Goal: Check status

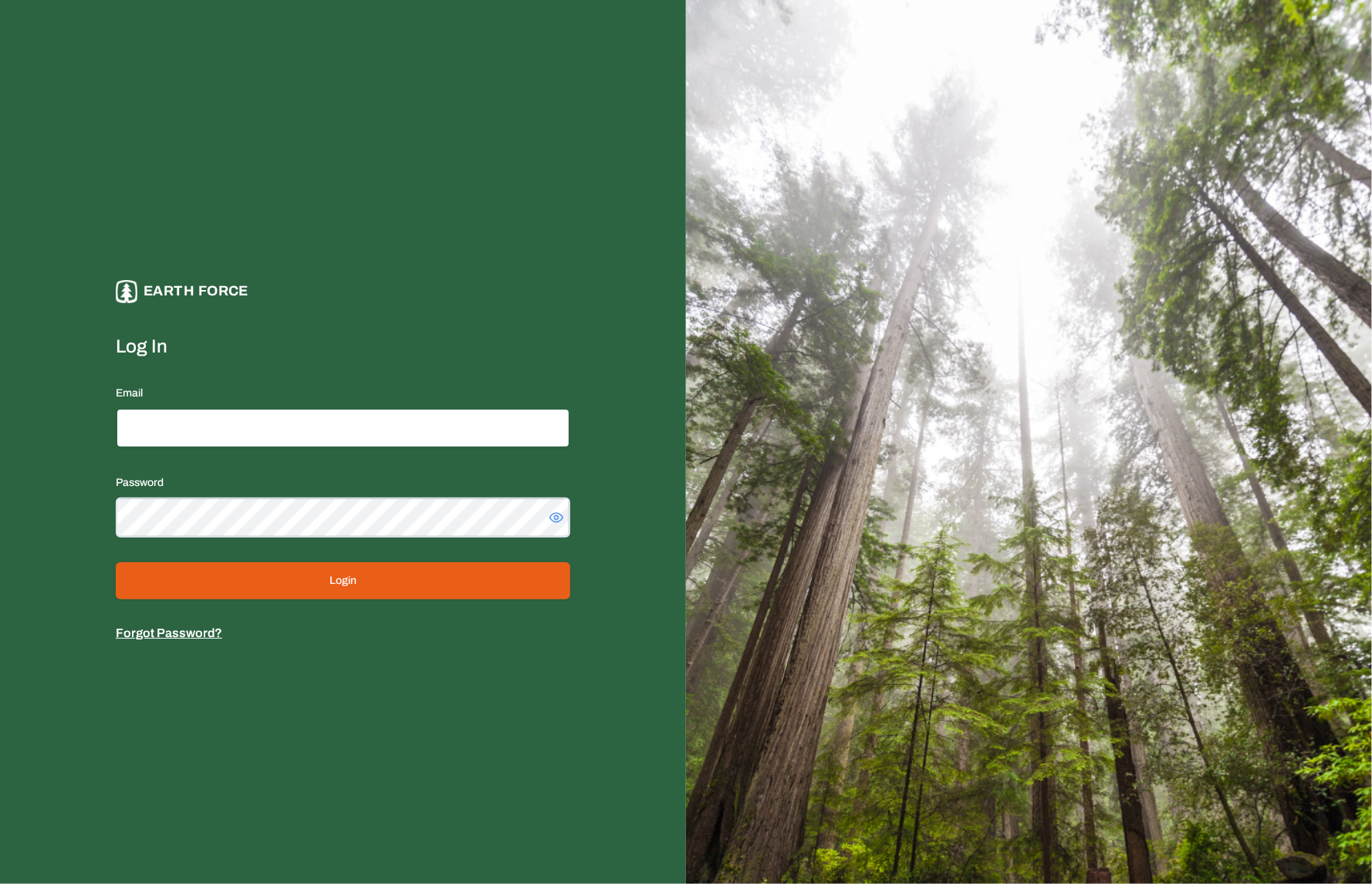
type input "**********"
click at [247, 567] on button "Login" at bounding box center [343, 581] width 455 height 37
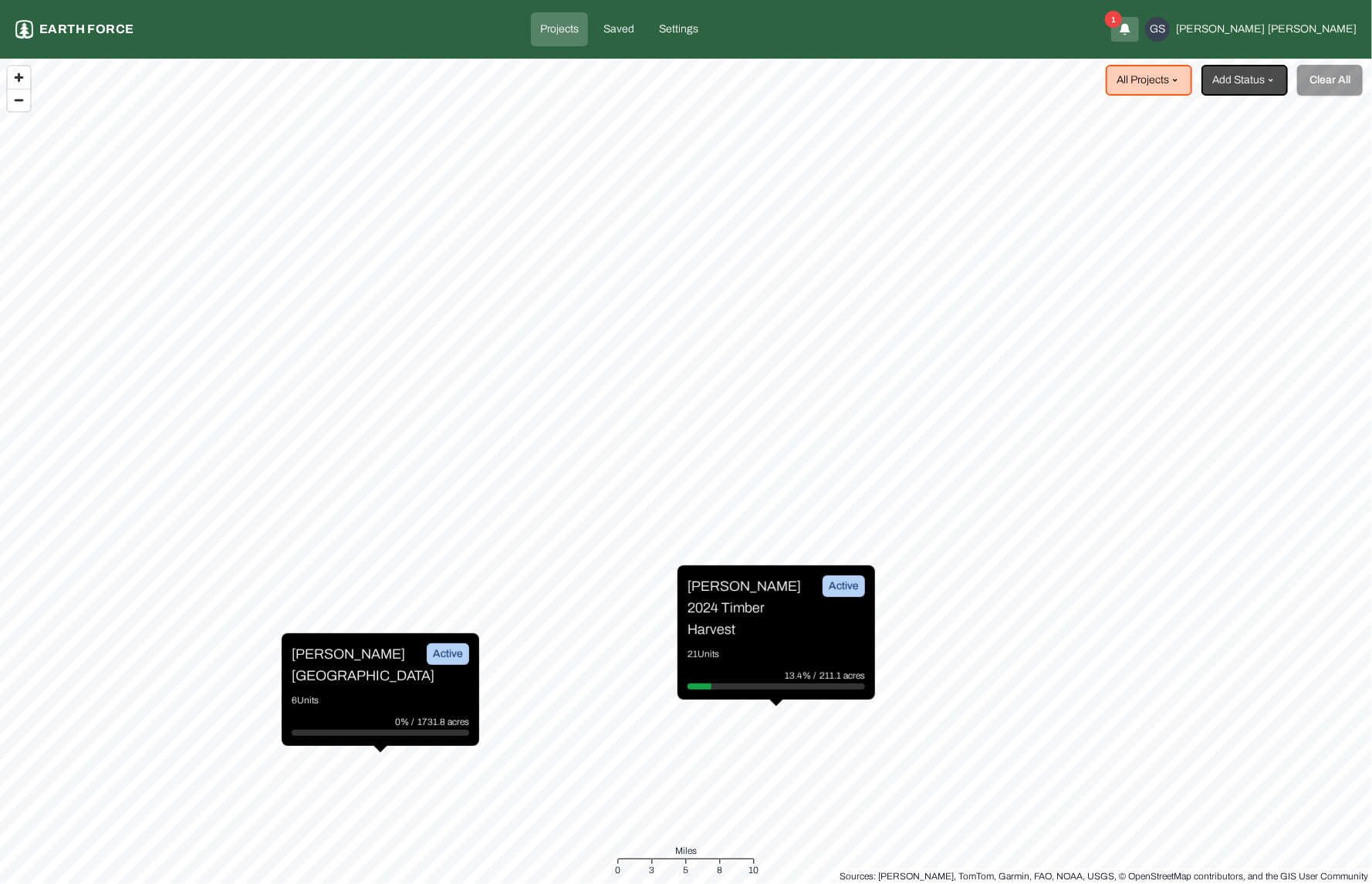
click at [760, 608] on p "[PERSON_NAME] 2024 Timber Harvest" at bounding box center [745, 608] width 116 height 65
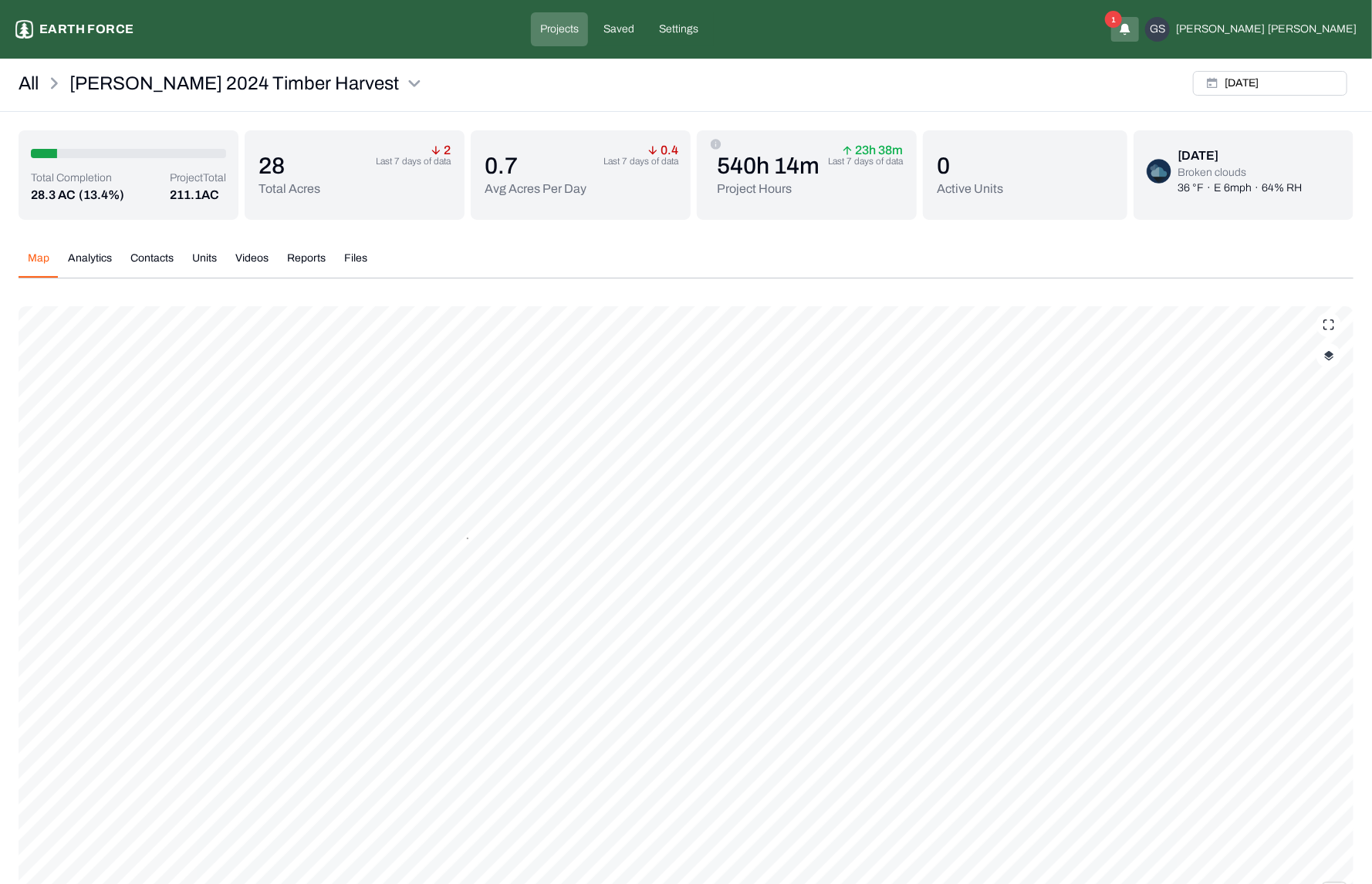
click at [852, 261] on div "Map Analytics Contacts Units Videos Reports Files" at bounding box center [686, 265] width 1335 height 28
click at [1336, 353] on button "button" at bounding box center [1328, 356] width 25 height 25
click at [1305, 539] on button "Complete Work Summary" at bounding box center [1314, 540] width 28 height 16
click at [746, 169] on div "Total Completion 28.3 AC (13.4%) Project Total 211.1 AC 28 Total Acres 2 Last 7…" at bounding box center [686, 572] width 1335 height 883
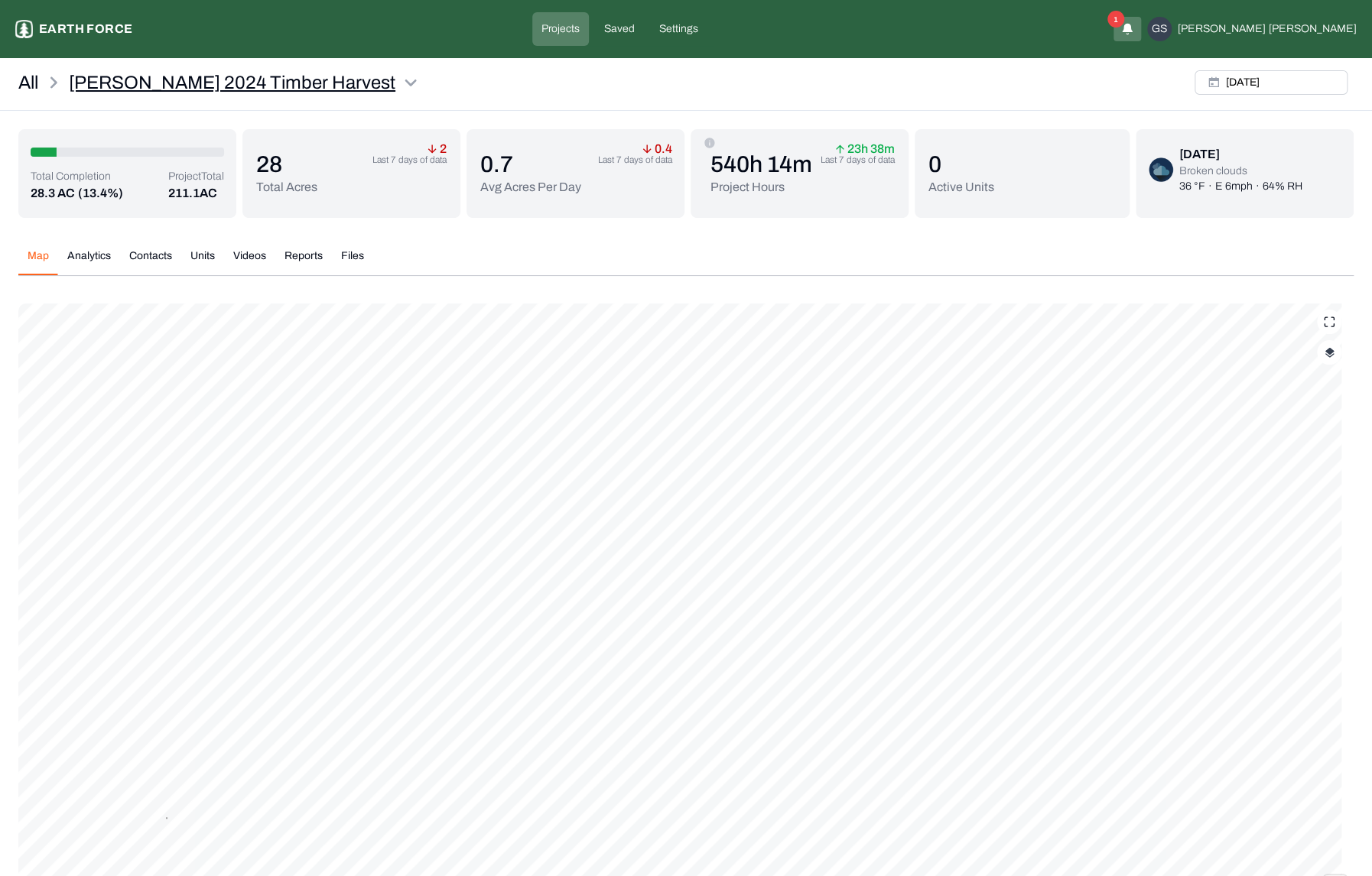
click at [332, 84] on html "[PERSON_NAME] 2024 Timber Harvest Earth force Projects Saved Settings 1 GS [PER…" at bounding box center [686, 511] width 1372 height 1023
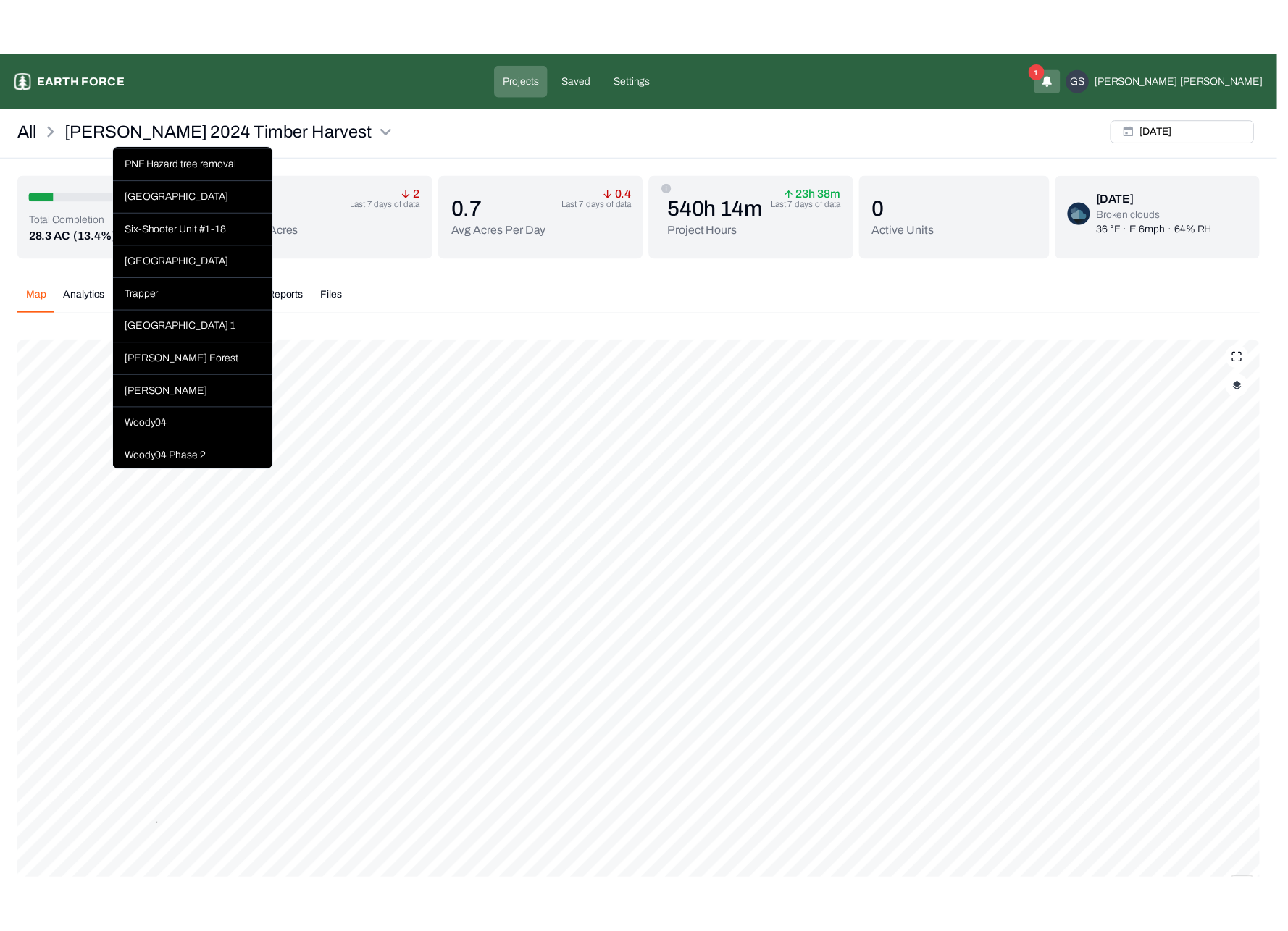
scroll to position [882, 0]
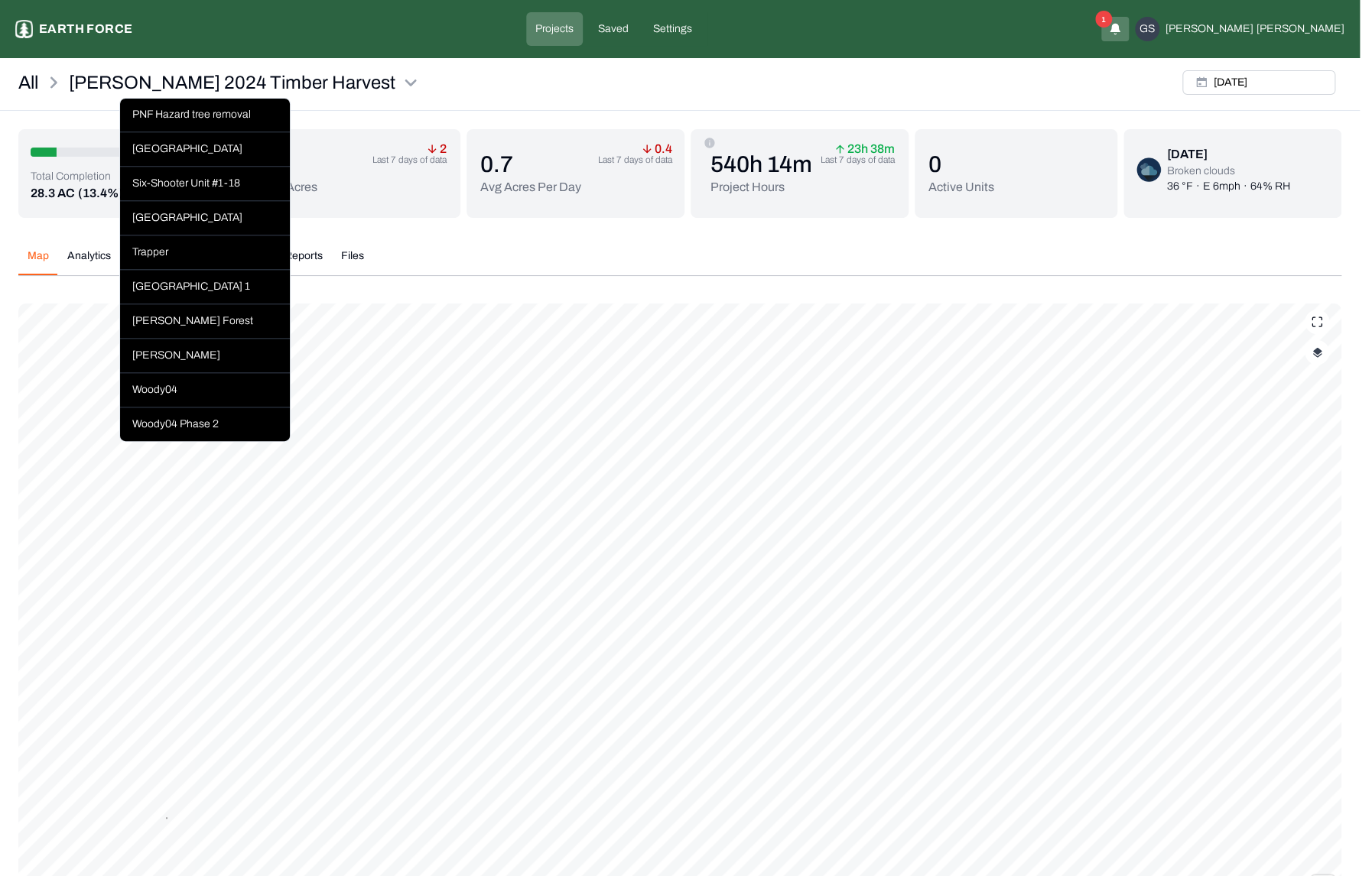
click at [529, 271] on html "[PERSON_NAME] 2024 Timber Harvest Earth force Projects Saved Settings 1 GS [PER…" at bounding box center [686, 511] width 1372 height 1023
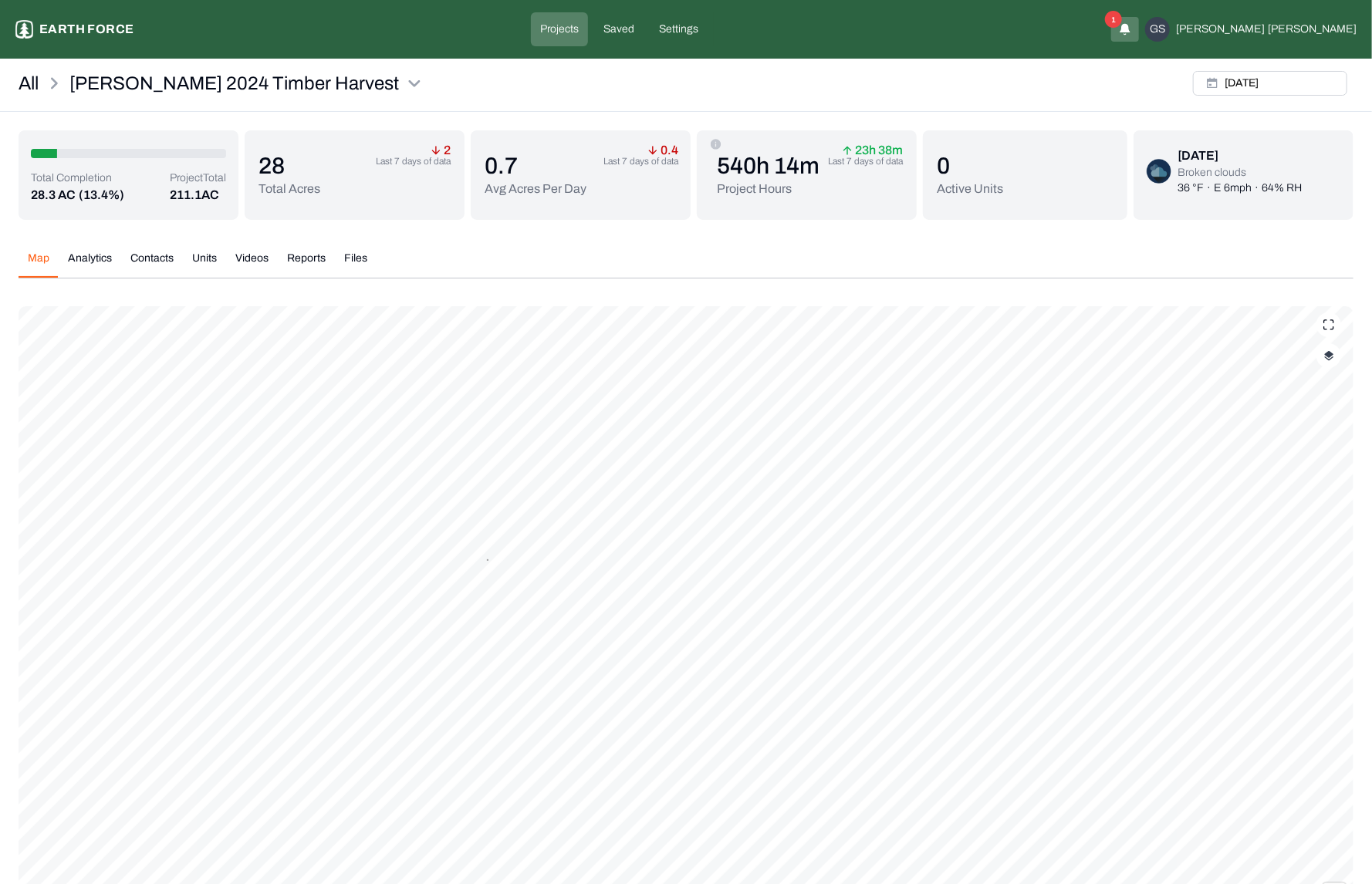
click at [1333, 362] on button "button" at bounding box center [1328, 356] width 25 height 25
click at [1300, 541] on button "Complete Work Summary" at bounding box center [1314, 540] width 28 height 16
click at [750, 270] on div "Map Analytics Contacts Units Videos Reports Files" at bounding box center [686, 265] width 1335 height 28
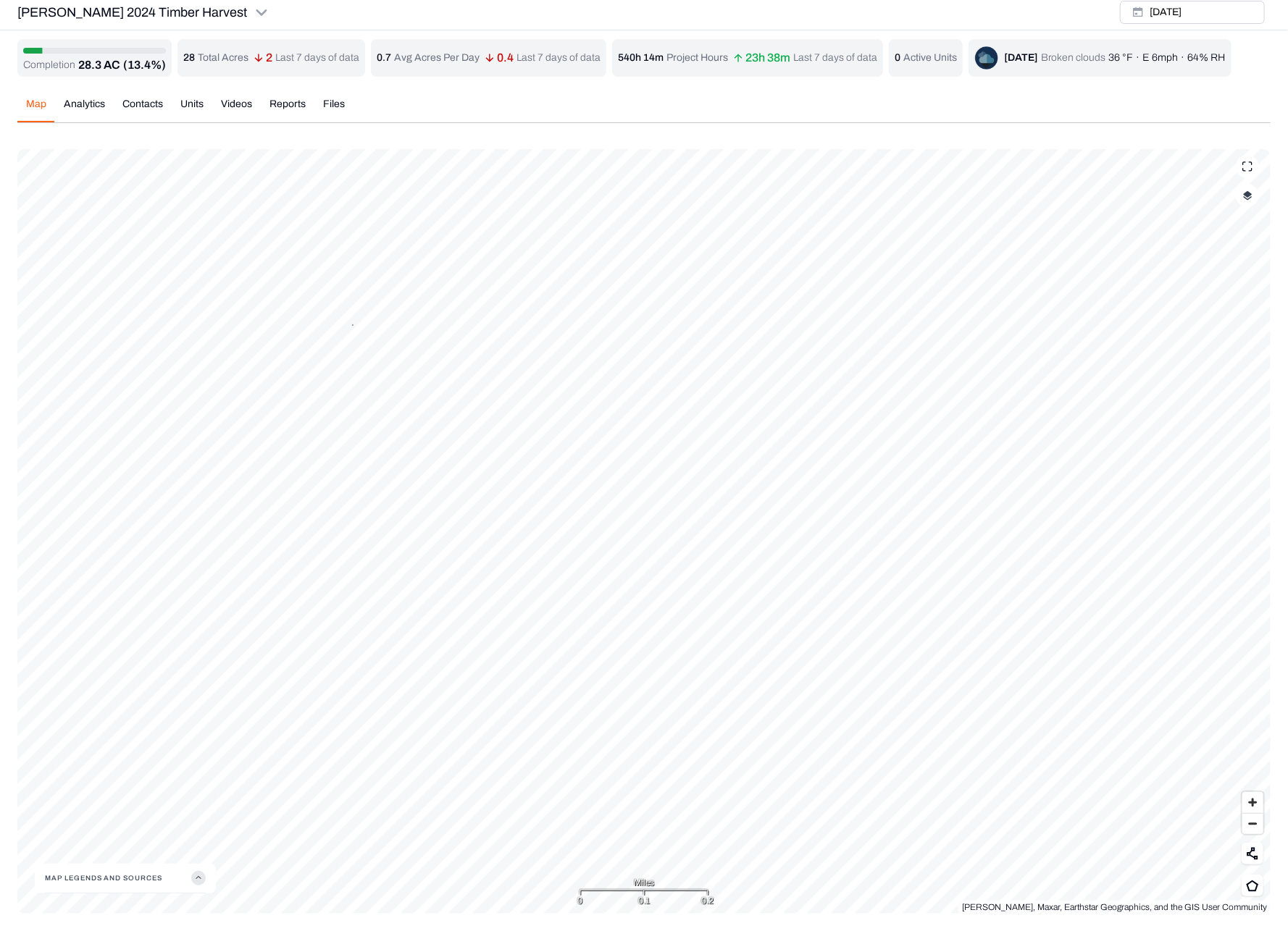
scroll to position [5, 0]
click at [1286, 680] on div "[PERSON_NAME] 2024 Timber Harvest [DATE] Completion 28.3 AC (13.4%) 28 Total Ac…" at bounding box center [644, 454] width 1288 height 919
click at [790, 113] on div "Map Analytics Contacts Units Videos Reports Files" at bounding box center [644, 110] width 1253 height 26
